Goal: Check status: Check status

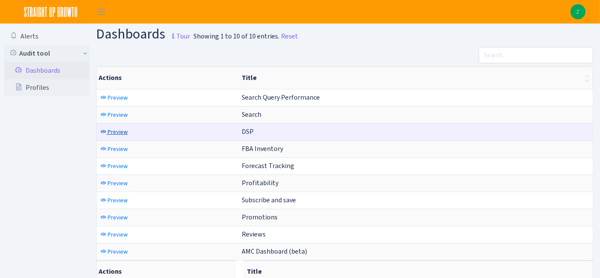
click at [113, 130] on span "Preview" at bounding box center [118, 132] width 20 height 8
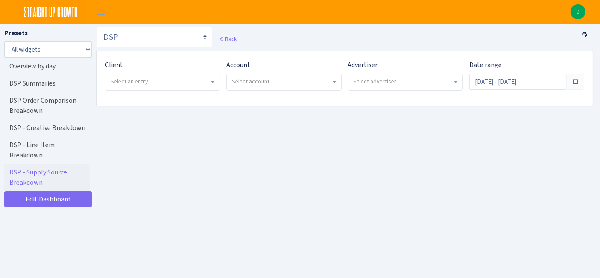
click at [157, 85] on span "Select an entry" at bounding box center [160, 81] width 99 height 9
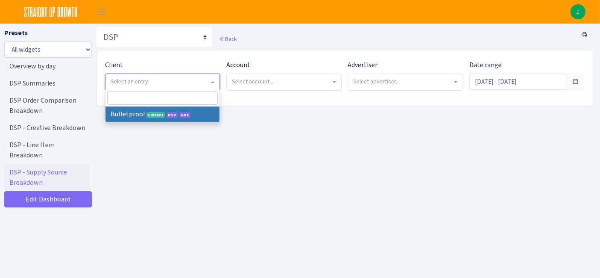
select select "409"
select select
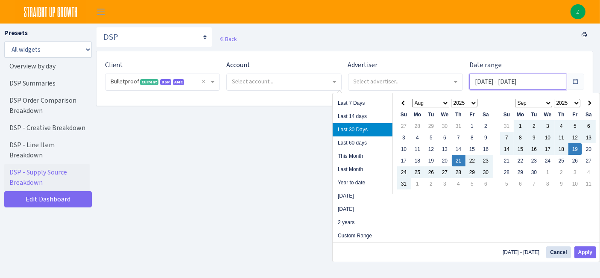
click at [491, 76] on input "[DATE] - [DATE]" at bounding box center [518, 82] width 97 height 16
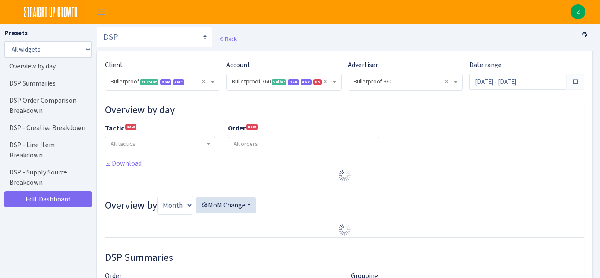
select select "3235730245795869"
select select "2888625790301"
select select
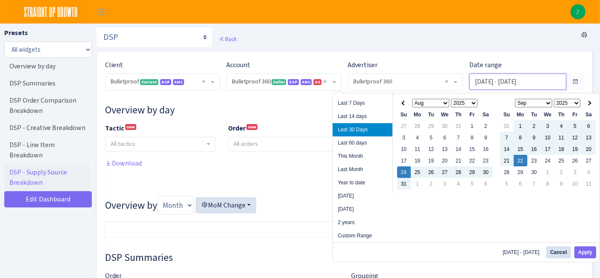
click at [530, 80] on input "Aug 24, 2025 - Sep 22, 2025" at bounding box center [518, 82] width 97 height 16
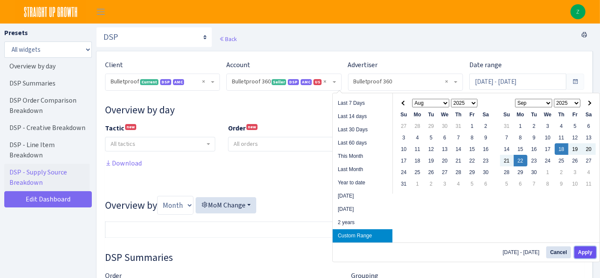
click at [586, 249] on button "Apply" at bounding box center [586, 252] width 22 height 12
type input "[DATE] - [DATE]"
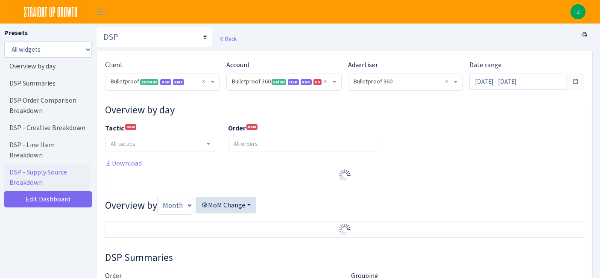
select select "3235730245795869"
select select "2888625790301"
select select
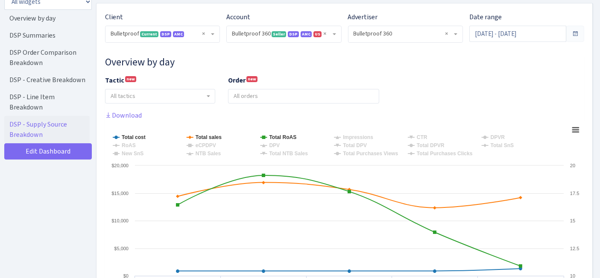
scroll to position [95, 0]
